Goal: Navigation & Orientation: Find specific page/section

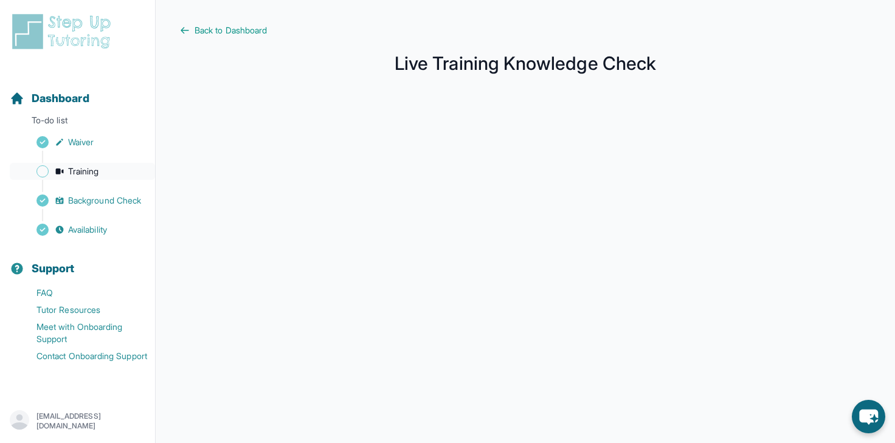
click at [97, 170] on span "Training" at bounding box center [83, 171] width 31 height 12
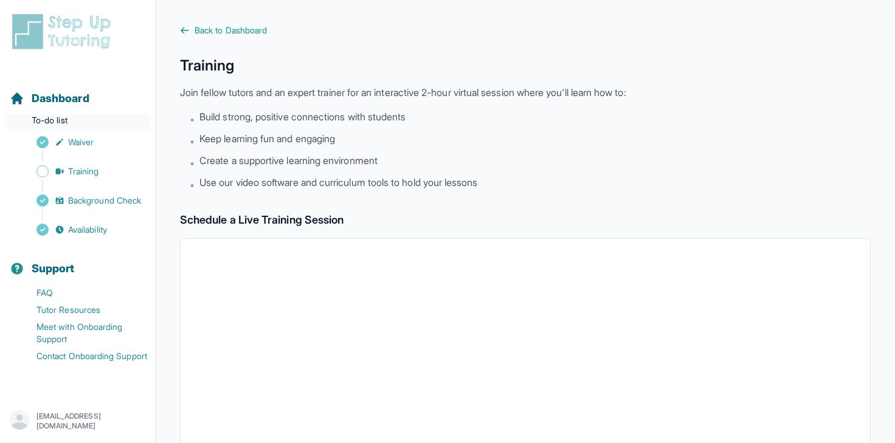
click at [80, 120] on p "To-do list" at bounding box center [77, 122] width 145 height 17
click at [41, 117] on p "To-do list" at bounding box center [77, 122] width 145 height 17
click at [101, 198] on span "Background Check" at bounding box center [104, 201] width 73 height 12
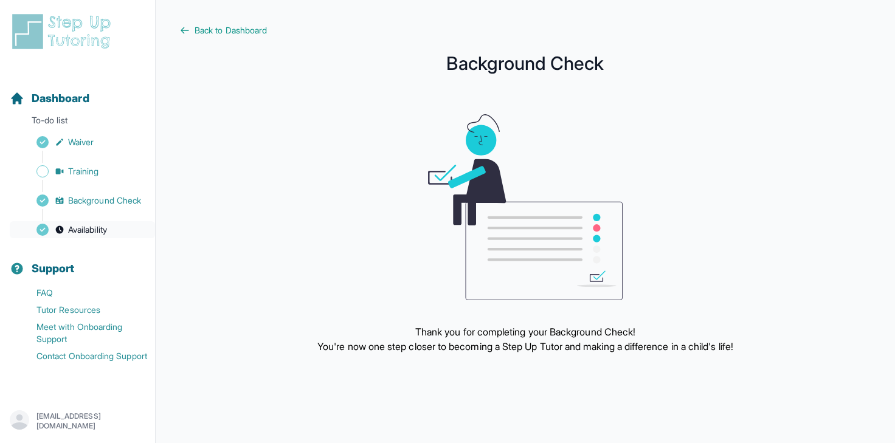
click at [102, 231] on span "Availability" at bounding box center [87, 230] width 39 height 12
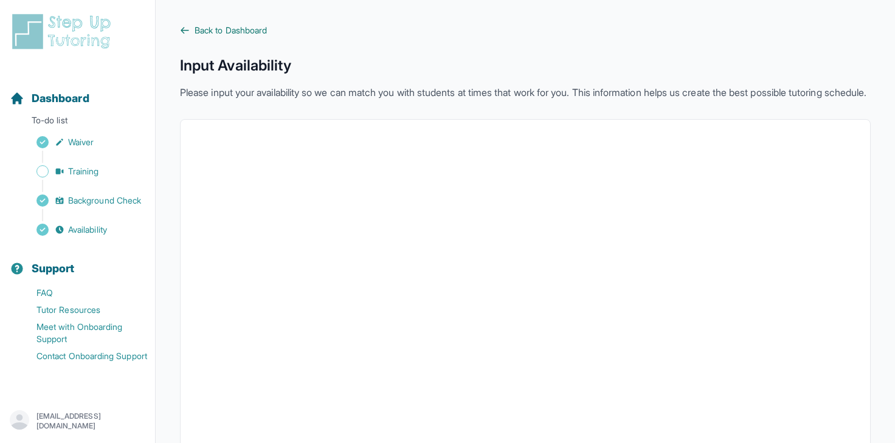
click at [203, 27] on span "Back to Dashboard" at bounding box center [231, 30] width 72 height 12
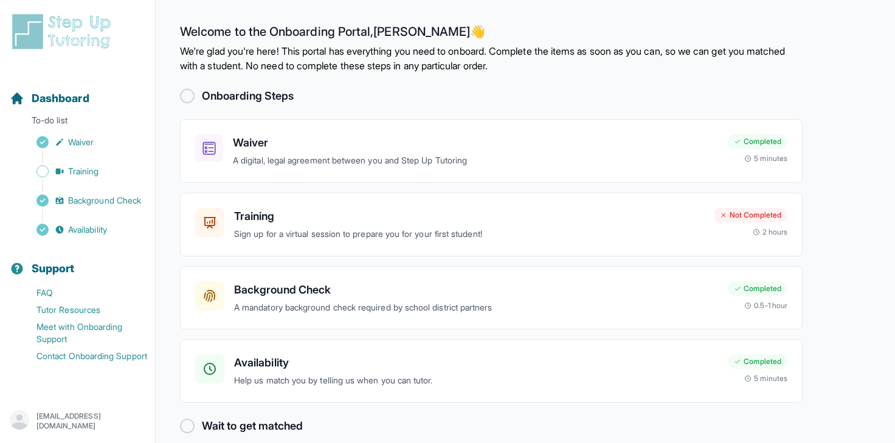
scroll to position [16, 0]
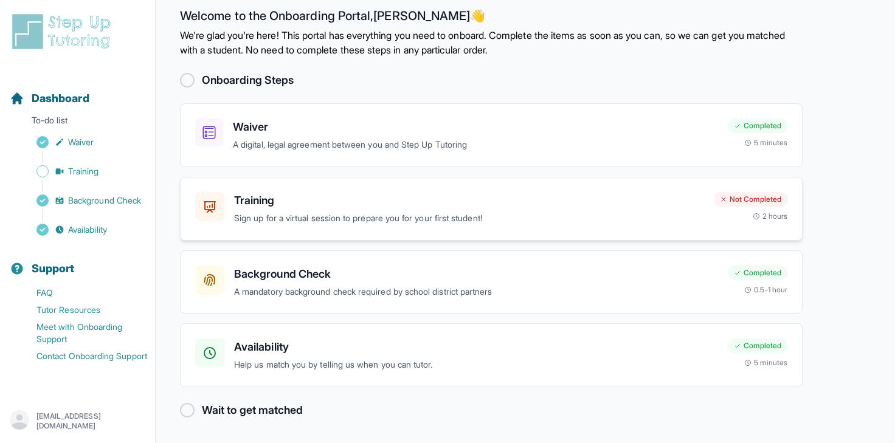
click at [332, 200] on h3 "Training" at bounding box center [469, 200] width 470 height 17
